Goal: Task Accomplishment & Management: Manage account settings

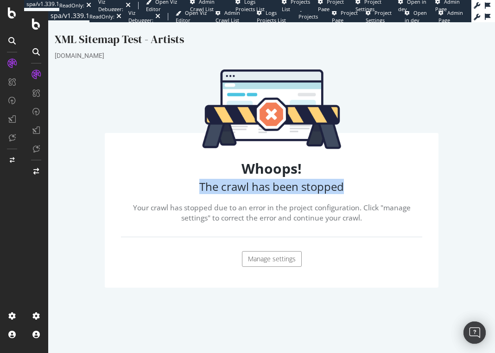
drag, startPoint x: 197, startPoint y: 189, endPoint x: 358, endPoint y: 189, distance: 161.3
click at [356, 189] on h3 "The crawl has been stopped" at bounding box center [272, 187] width 292 height 12
click at [367, 187] on h3 "The crawl has been stopped" at bounding box center [272, 187] width 292 height 12
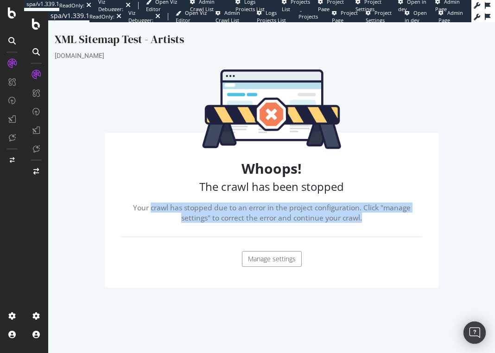
drag, startPoint x: 200, startPoint y: 209, endPoint x: 393, endPoint y: 222, distance: 193.2
click at [393, 222] on p "Your crawl has stopped due to an error in the project configuration. Click "man…" at bounding box center [272, 213] width 292 height 21
click at [266, 257] on link "Manage settings" at bounding box center [272, 259] width 60 height 16
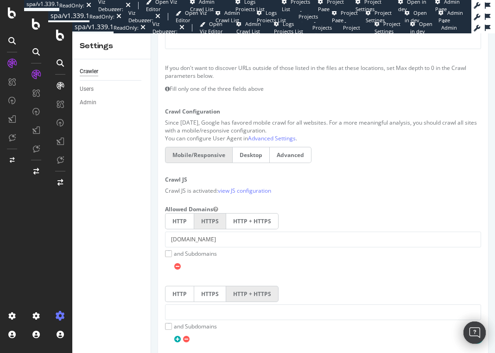
scroll to position [262, 0]
click at [196, 251] on label "and Subdomains" at bounding box center [191, 253] width 52 height 8
click at [151, 33] on input "and Subdomains" at bounding box center [151, 33] width 0 height 0
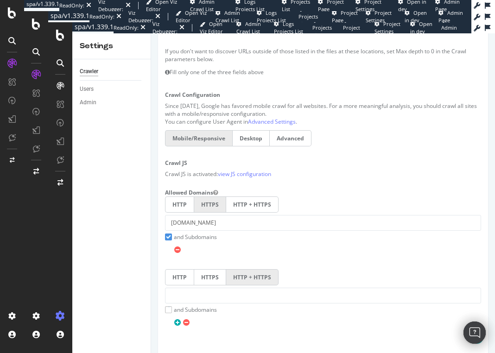
scroll to position [290, 0]
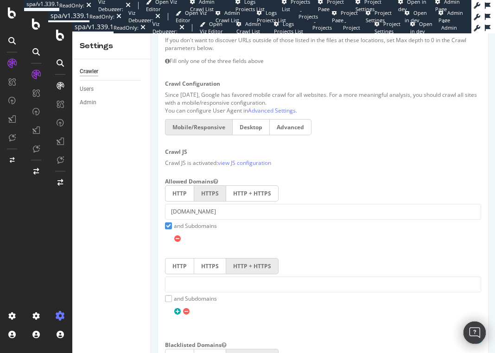
click at [200, 298] on label "and Subdomains" at bounding box center [191, 299] width 52 height 8
click at [151, 33] on input "and Subdomains" at bounding box center [151, 33] width 0 height 0
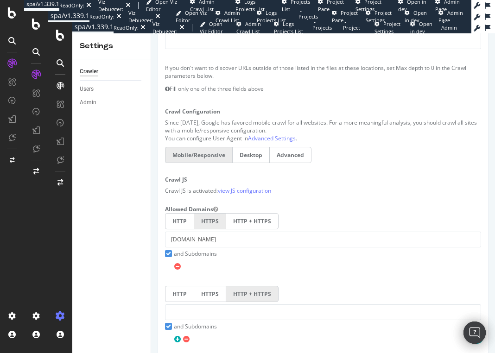
scroll to position [262, 0]
click at [252, 152] on label "Desktop" at bounding box center [251, 154] width 38 height 16
click at [151, 33] on input "Desktop" at bounding box center [151, 33] width 0 height 0
click at [212, 153] on label "Mobile/Responsive" at bounding box center [198, 154] width 67 height 16
click at [151, 33] on input "Mobile/Responsive" at bounding box center [151, 33] width 0 height 0
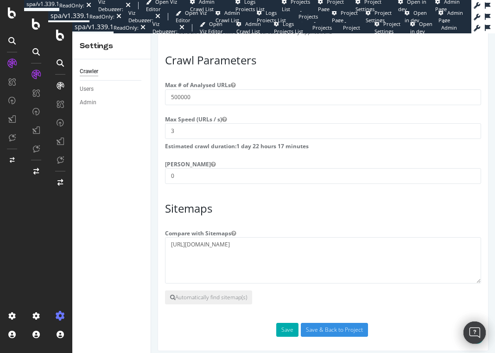
scroll to position [719, 0]
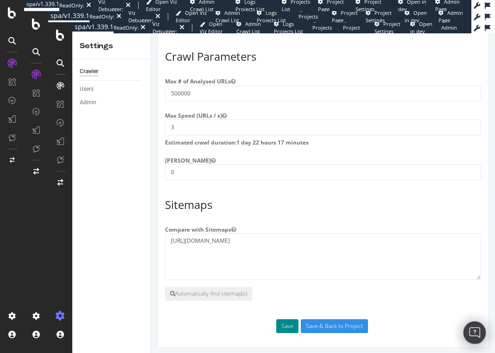
click at [286, 323] on button "Save" at bounding box center [287, 326] width 22 height 14
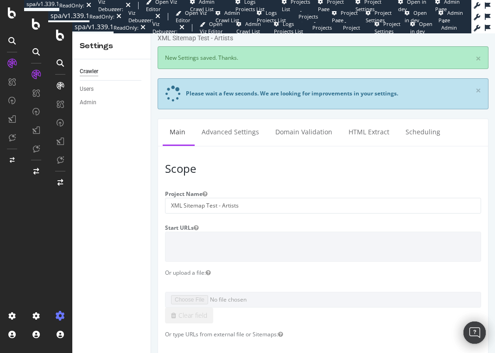
scroll to position [0, 0]
click at [244, 132] on link "Advanced Settings" at bounding box center [230, 131] width 71 height 25
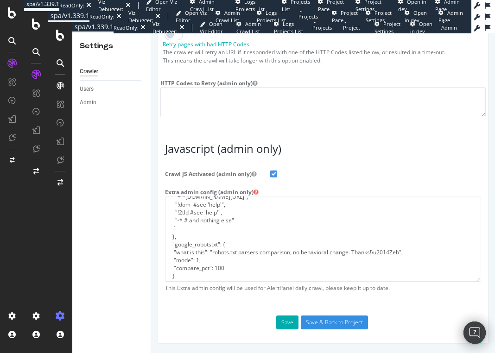
scroll to position [64, 0]
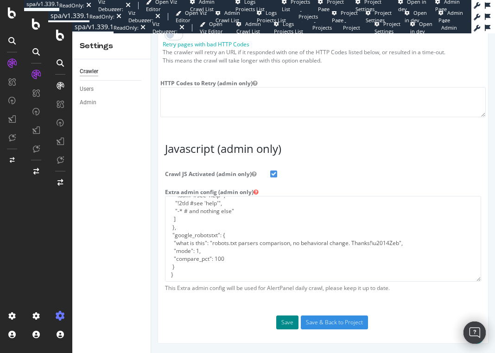
click at [288, 327] on button "Save" at bounding box center [287, 323] width 22 height 14
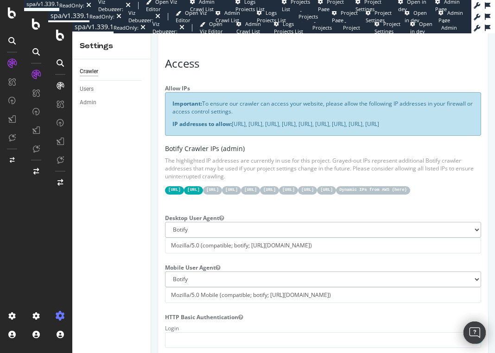
scroll to position [0, 0]
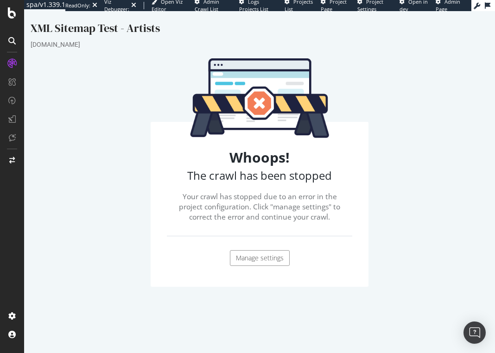
click at [253, 259] on link "Manage settings" at bounding box center [260, 258] width 60 height 16
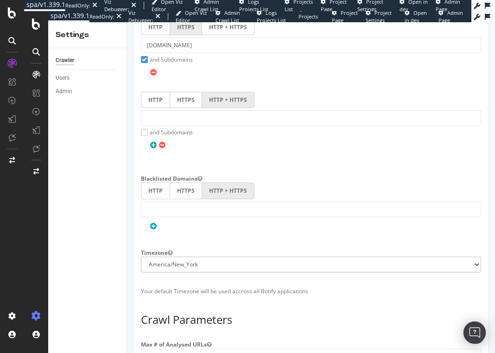
scroll to position [446, 0]
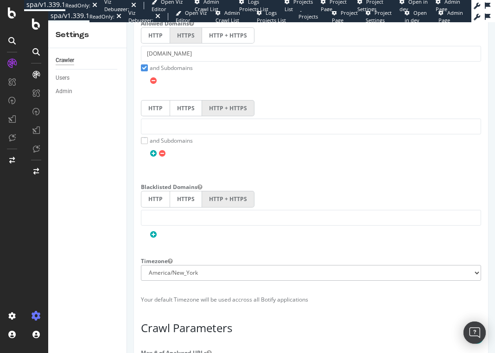
click at [145, 137] on label "and Subdomains" at bounding box center [167, 141] width 52 height 8
click at [127, 22] on input "and Subdomains" at bounding box center [127, 22] width 0 height 0
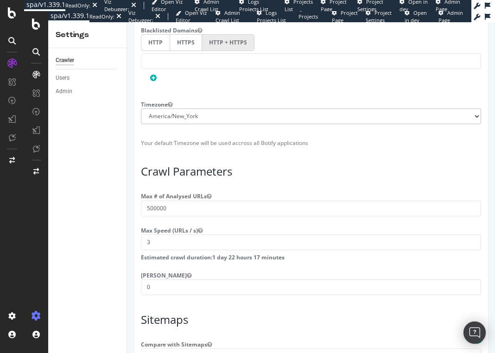
scroll to position [718, 0]
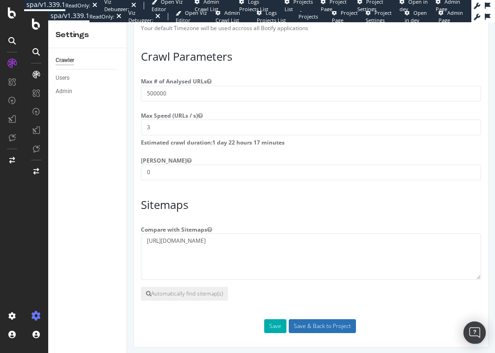
click at [315, 324] on input "Save & Back to Project" at bounding box center [322, 326] width 67 height 14
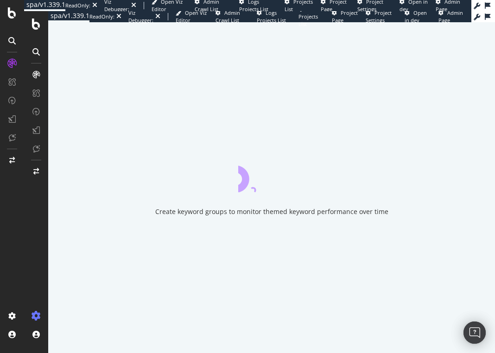
scroll to position [0, 0]
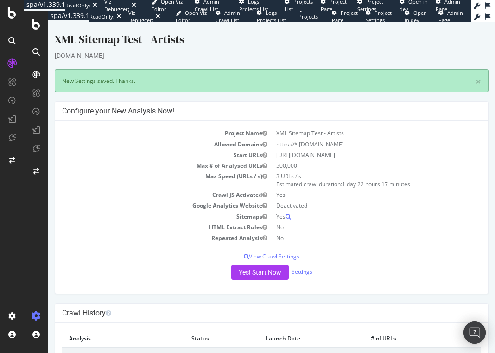
copy td "[URL][DOMAIN_NAME]"
drag, startPoint x: 383, startPoint y: 155, endPoint x: 274, endPoint y: 155, distance: 108.5
click at [274, 155] on td "[URL][DOMAIN_NAME]" at bounding box center [377, 155] width 210 height 11
